Goal: Transaction & Acquisition: Purchase product/service

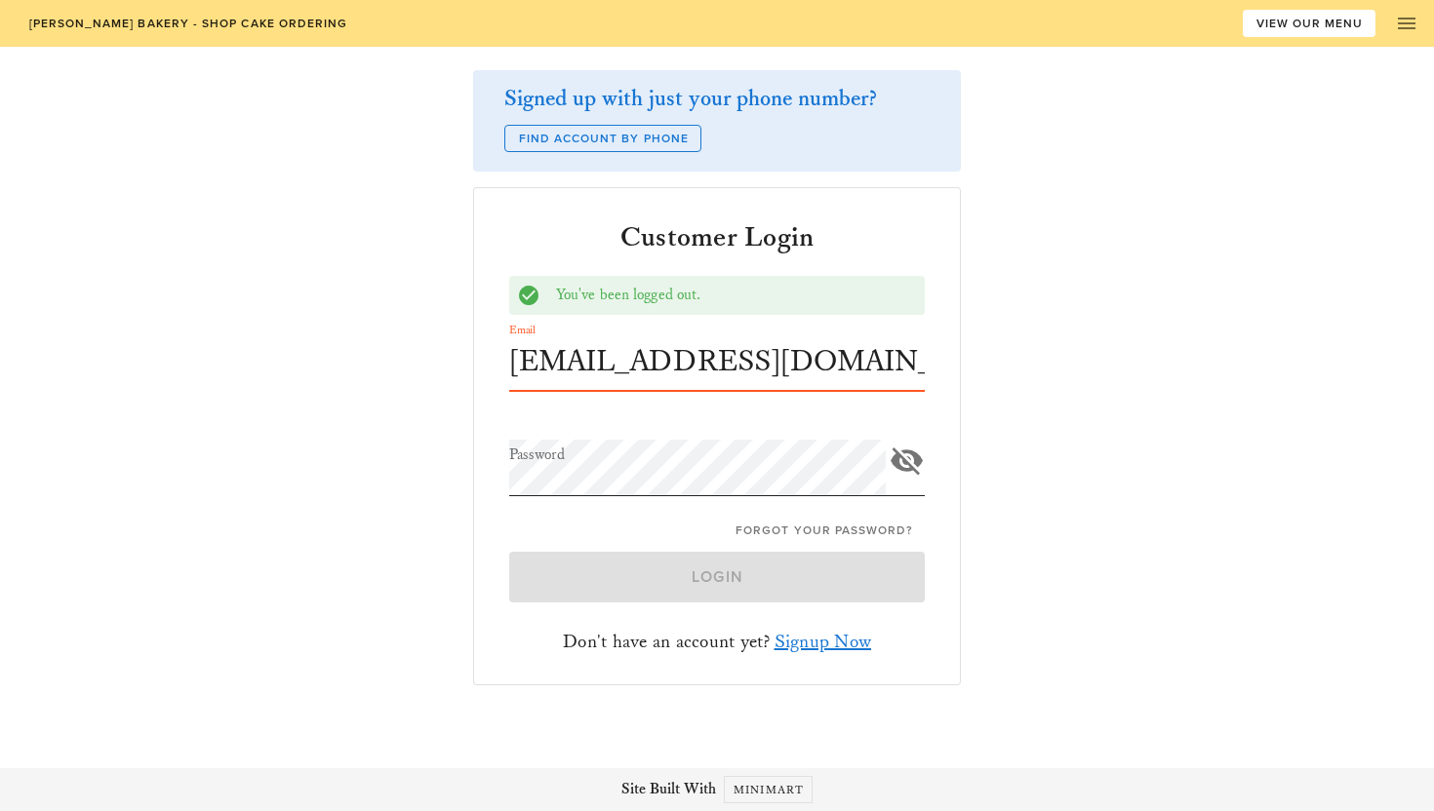
type input "[EMAIL_ADDRESS][DOMAIN_NAME]"
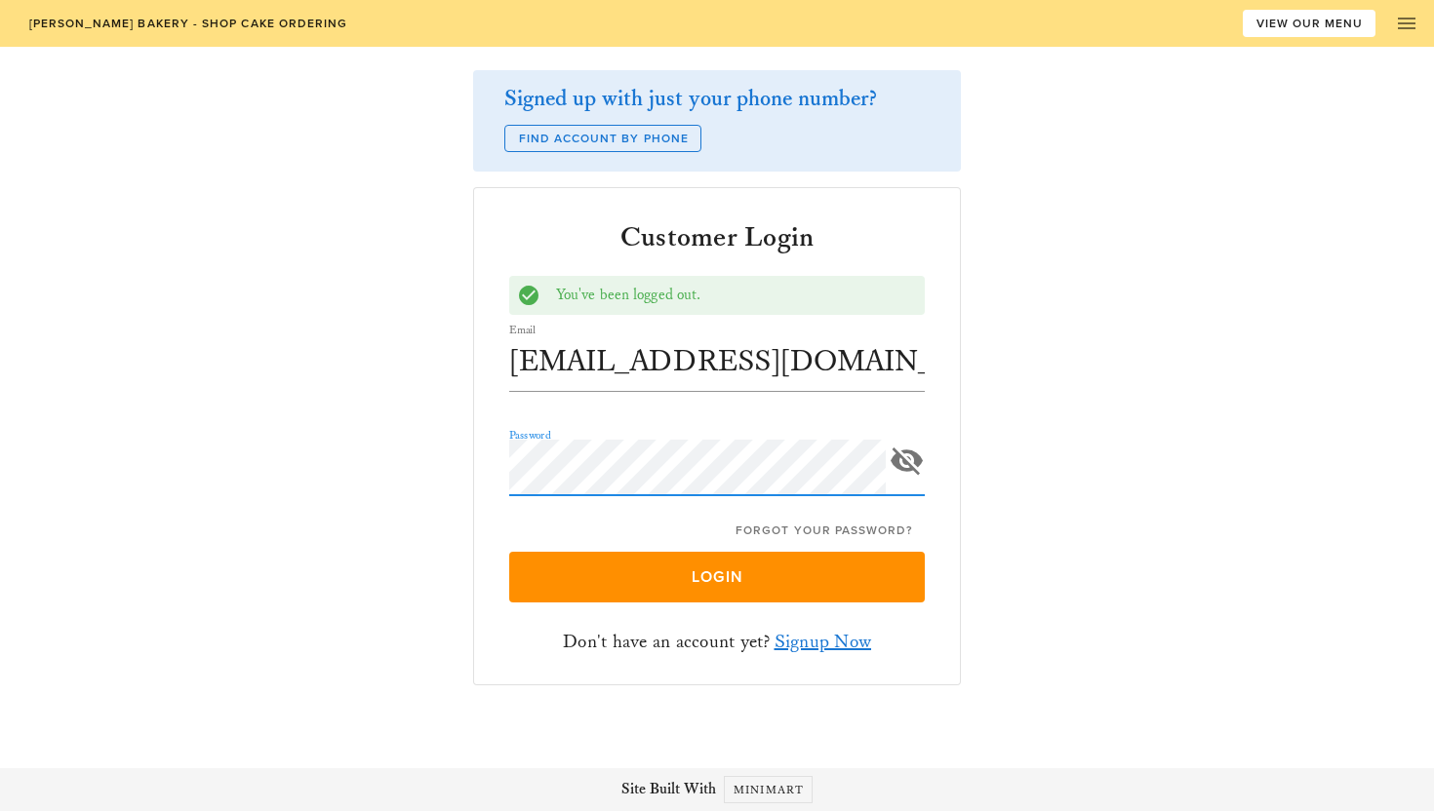
click at [509, 552] on button "Login" at bounding box center [716, 577] width 415 height 51
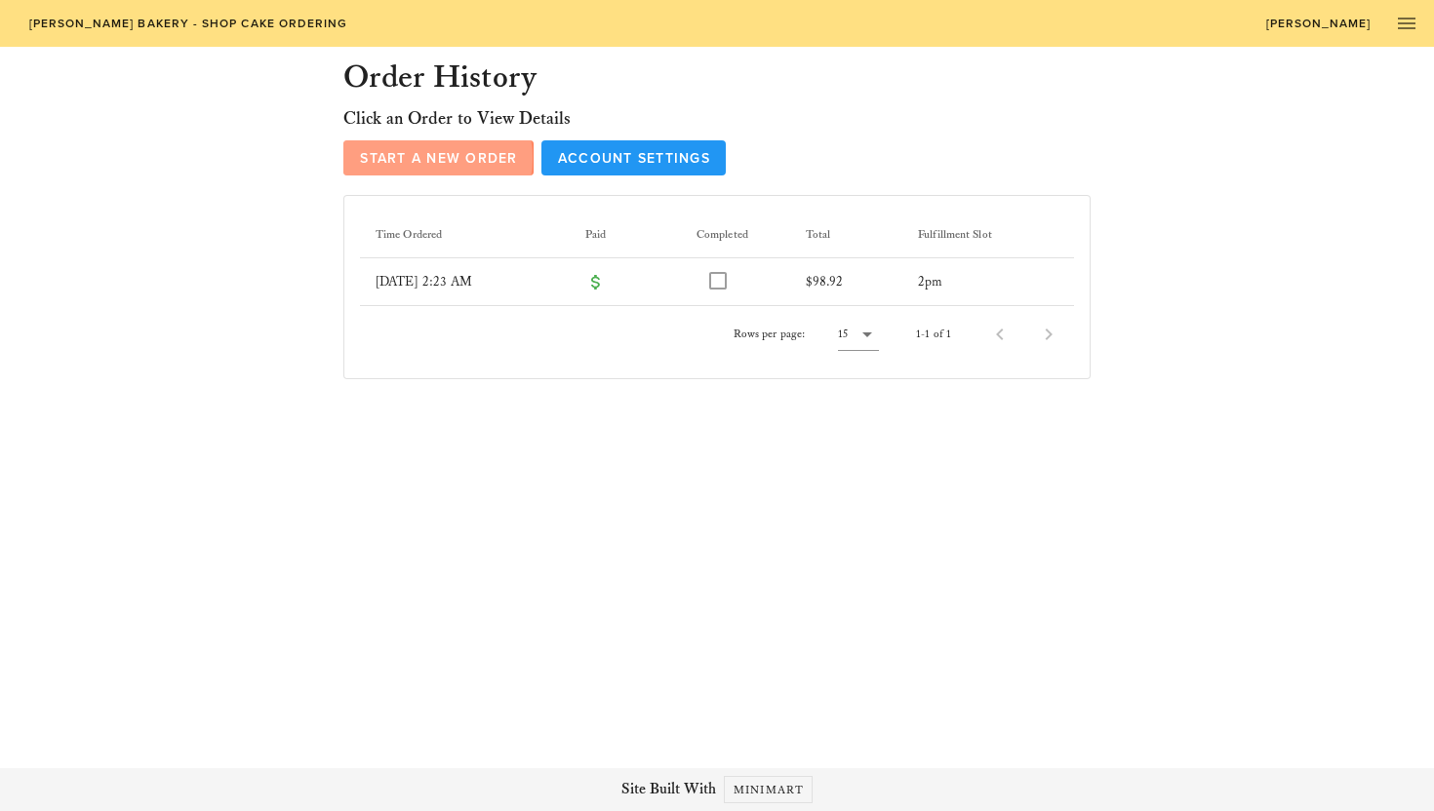
click at [477, 160] on span "Start a New Order" at bounding box center [438, 158] width 159 height 17
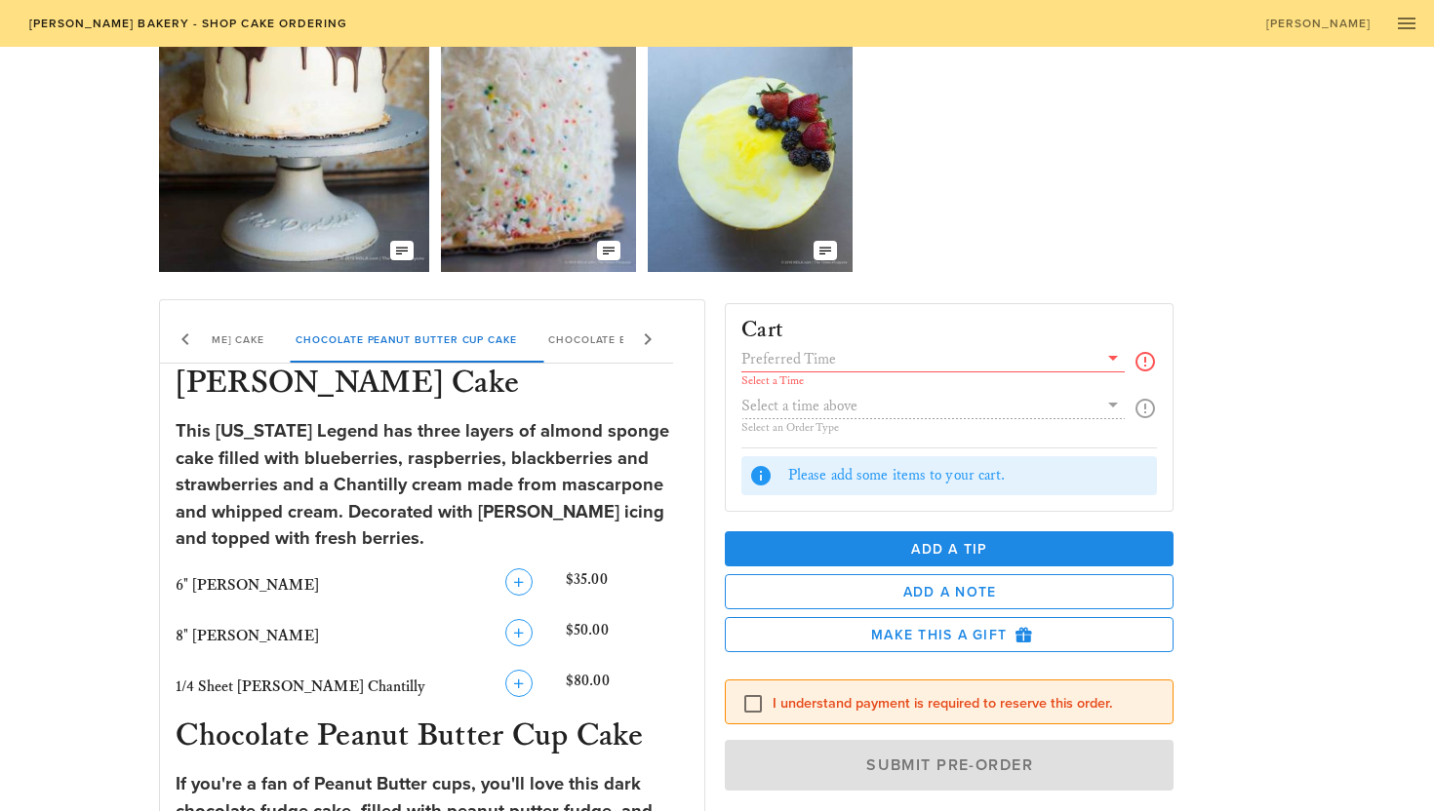
scroll to position [124, 0]
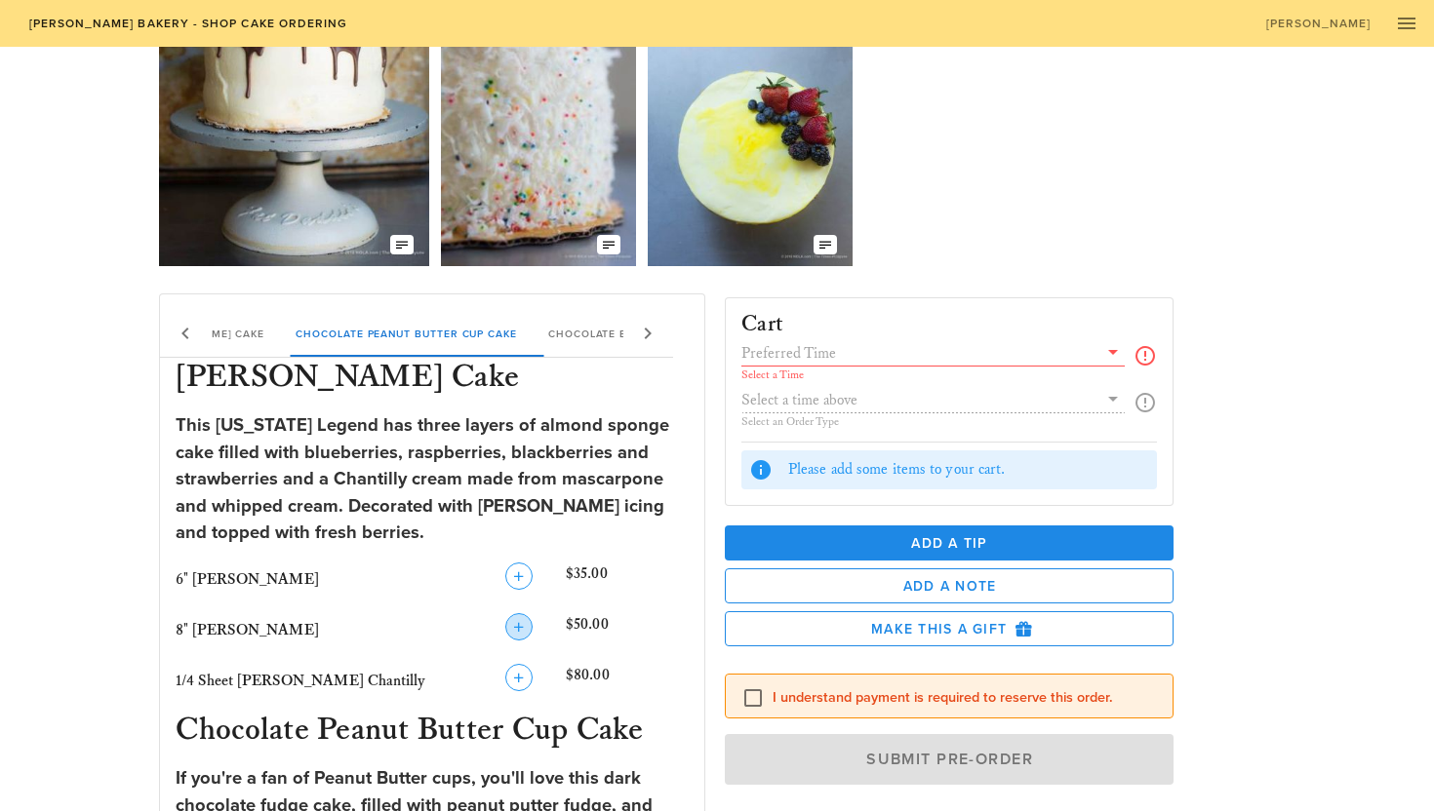
click at [519, 634] on icon "button" at bounding box center [518, 626] width 23 height 23
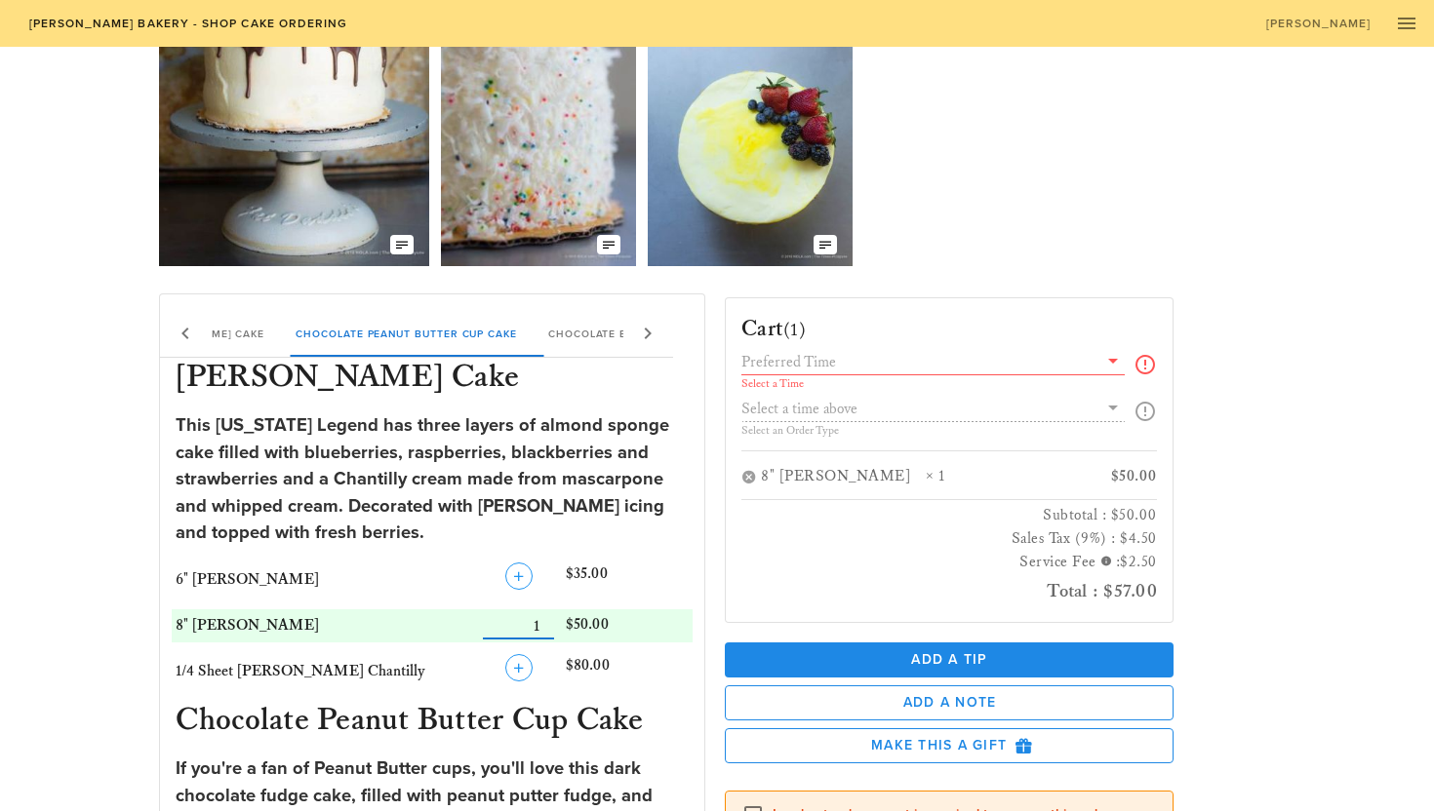
click at [1108, 360] on icon at bounding box center [1112, 360] width 23 height 23
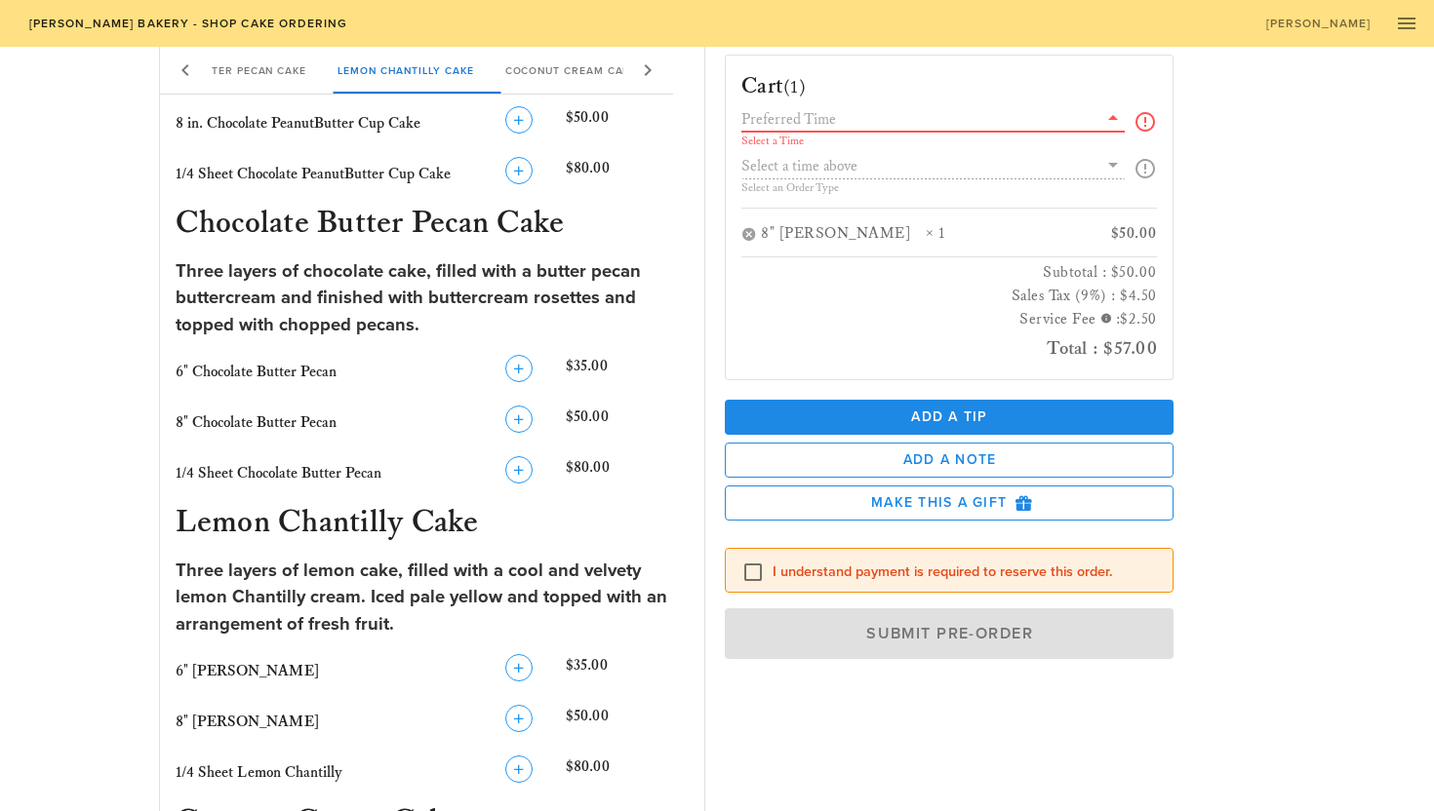
scroll to position [937, 0]
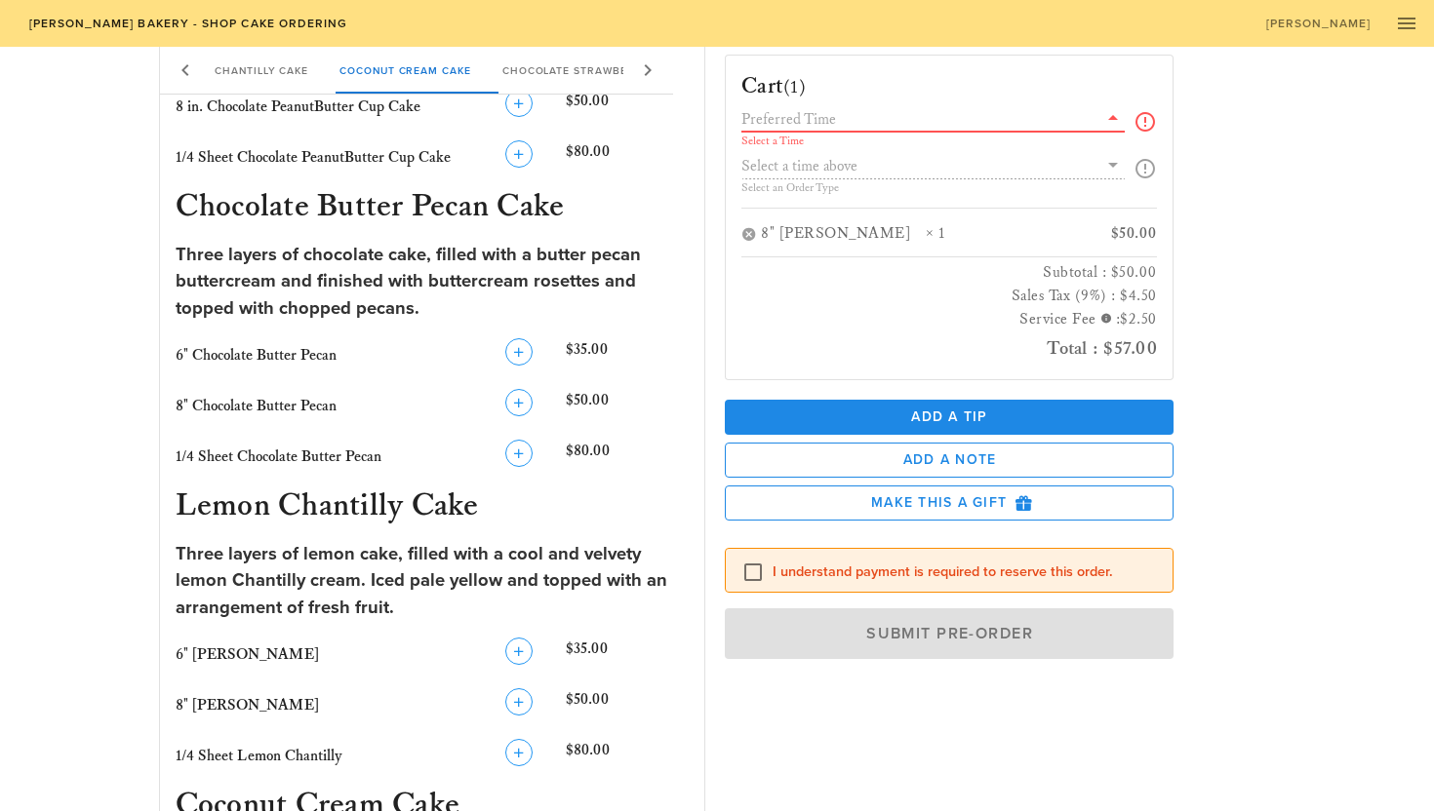
click at [811, 131] on div at bounding box center [932, 118] width 383 height 25
click at [1117, 121] on icon at bounding box center [1112, 117] width 23 height 23
click at [1105, 115] on icon at bounding box center [1112, 117] width 23 height 23
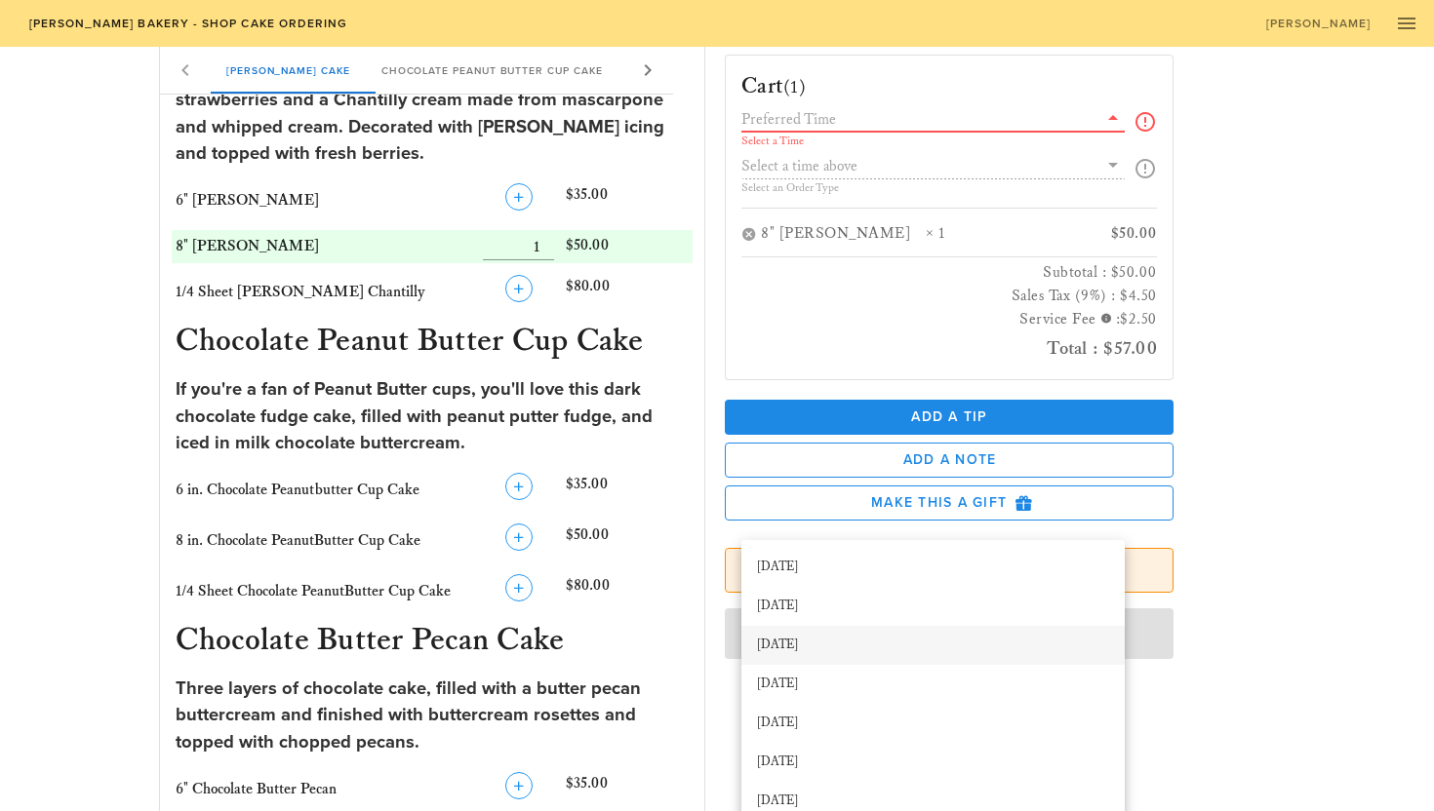
scroll to position [498, 0]
